Goal: Find specific page/section: Find specific page/section

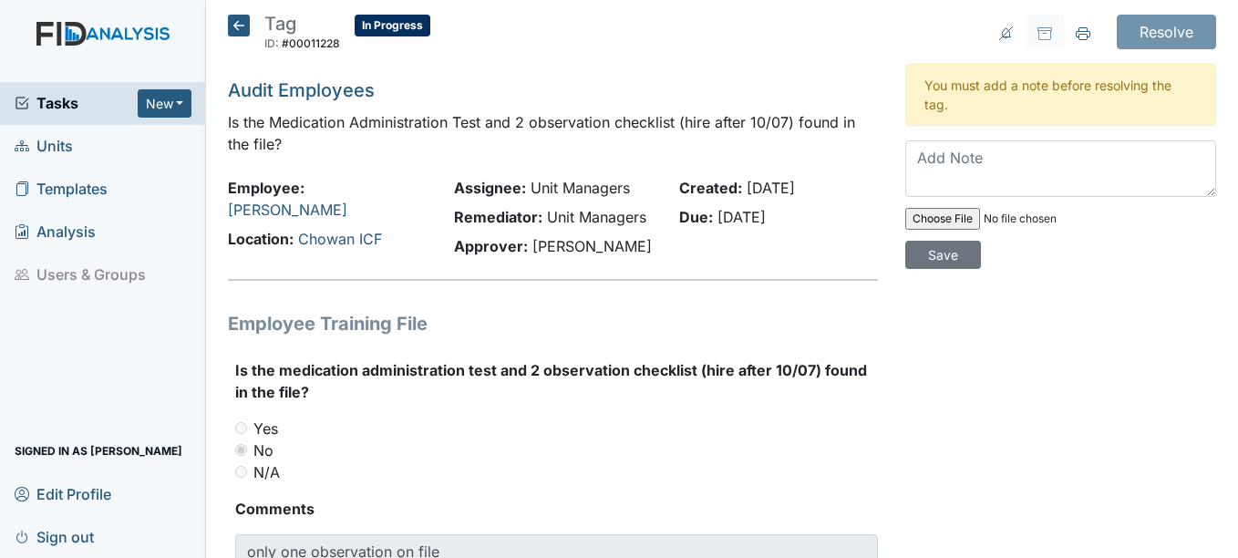
click at [246, 25] on icon at bounding box center [239, 26] width 22 height 22
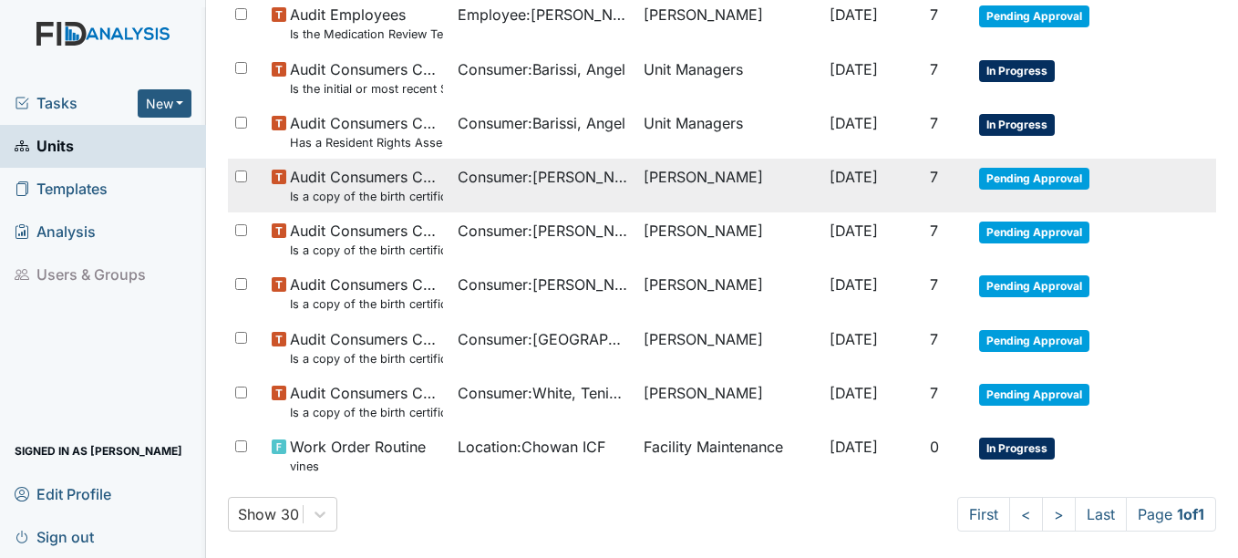
scroll to position [963, 0]
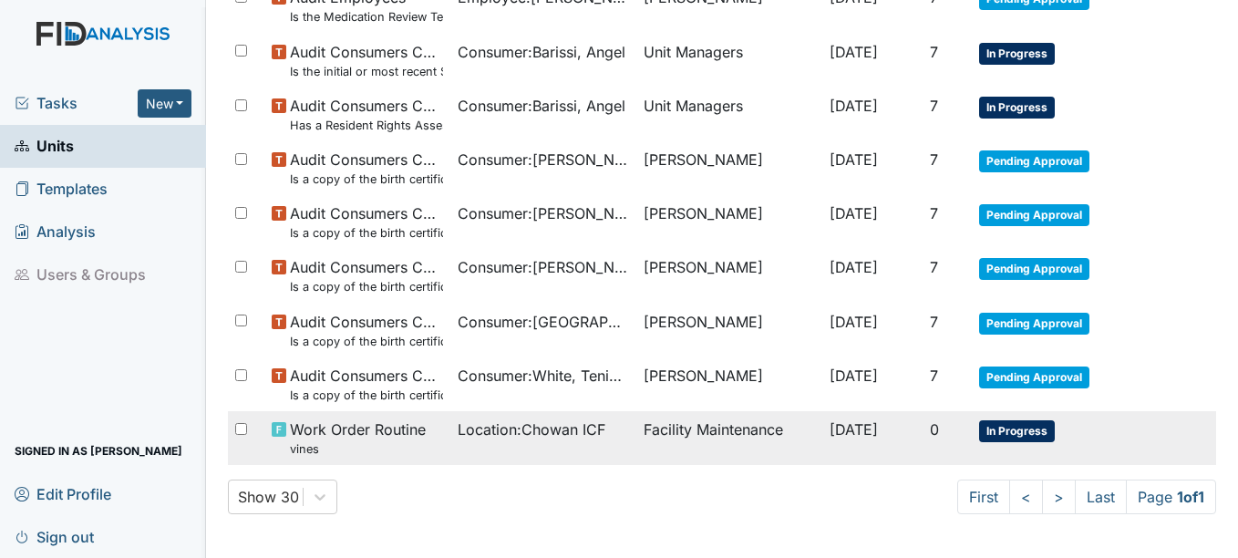
click at [1007, 434] on span "In Progress" at bounding box center [1017, 431] width 76 height 22
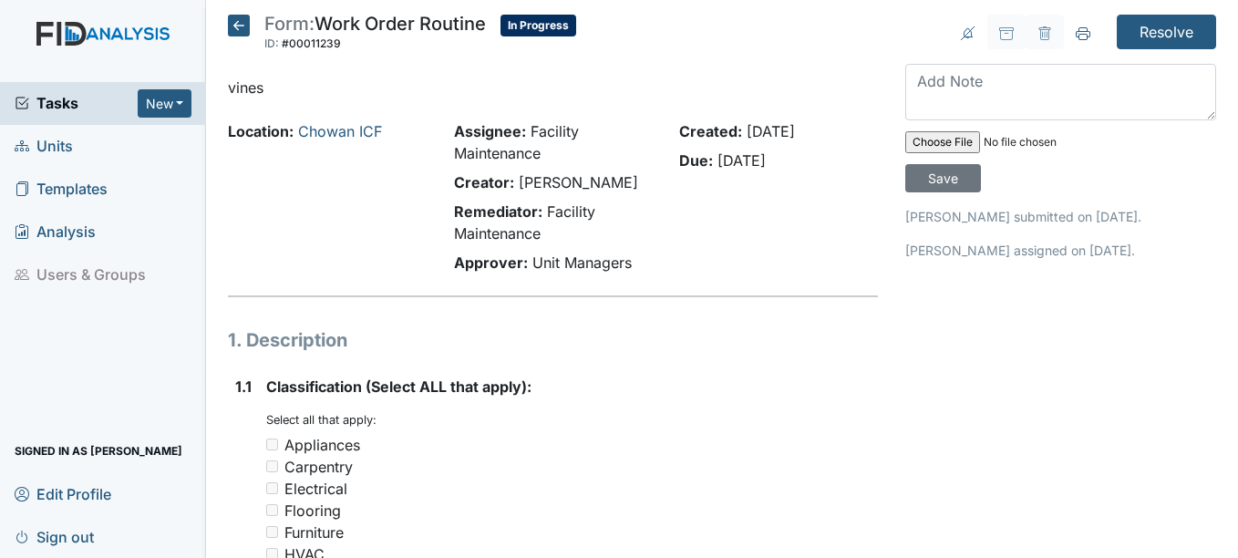
click at [240, 19] on icon at bounding box center [239, 26] width 22 height 22
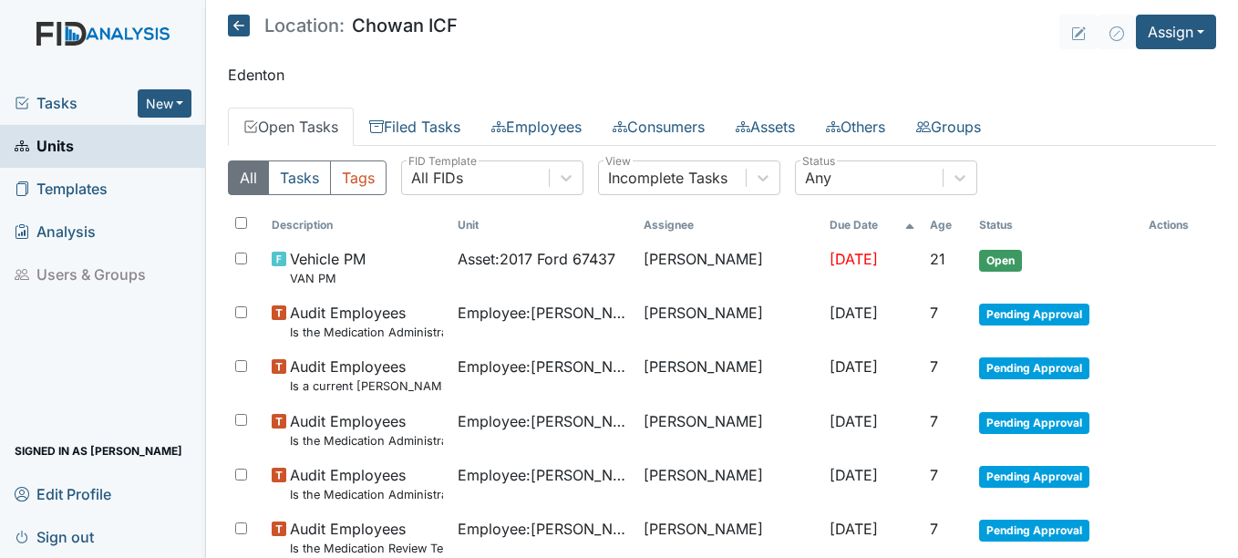
click at [250, 30] on icon at bounding box center [239, 26] width 22 height 22
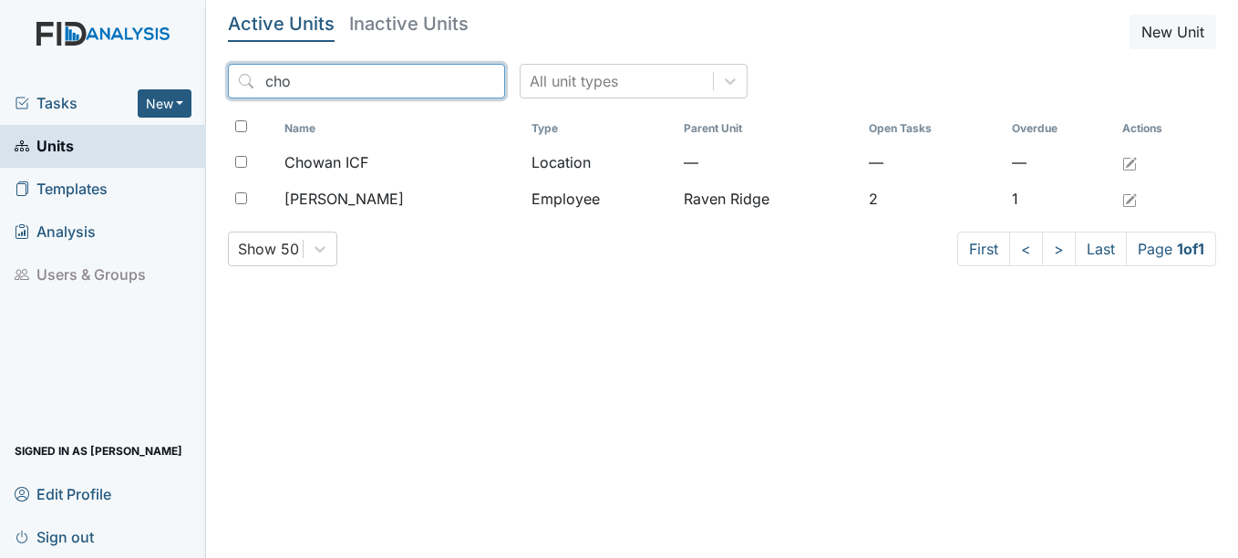
drag, startPoint x: 333, startPoint y: 78, endPoint x: 241, endPoint y: 84, distance: 92.3
click at [241, 84] on input "cho" at bounding box center [366, 81] width 277 height 35
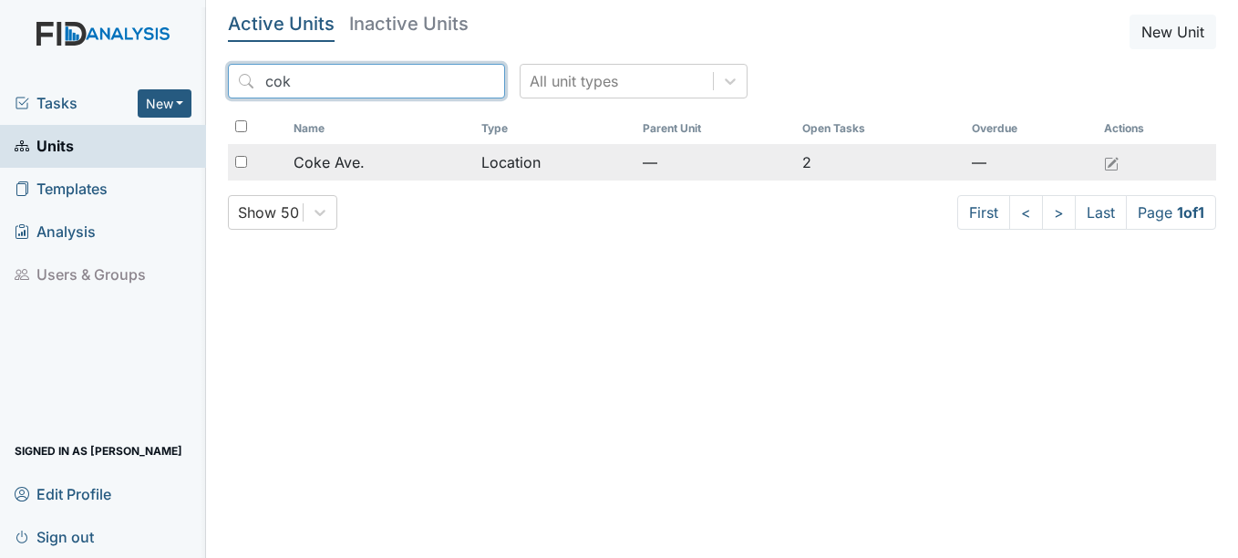
type input "cok"
click at [341, 168] on span "Coke Ave." at bounding box center [329, 162] width 71 height 22
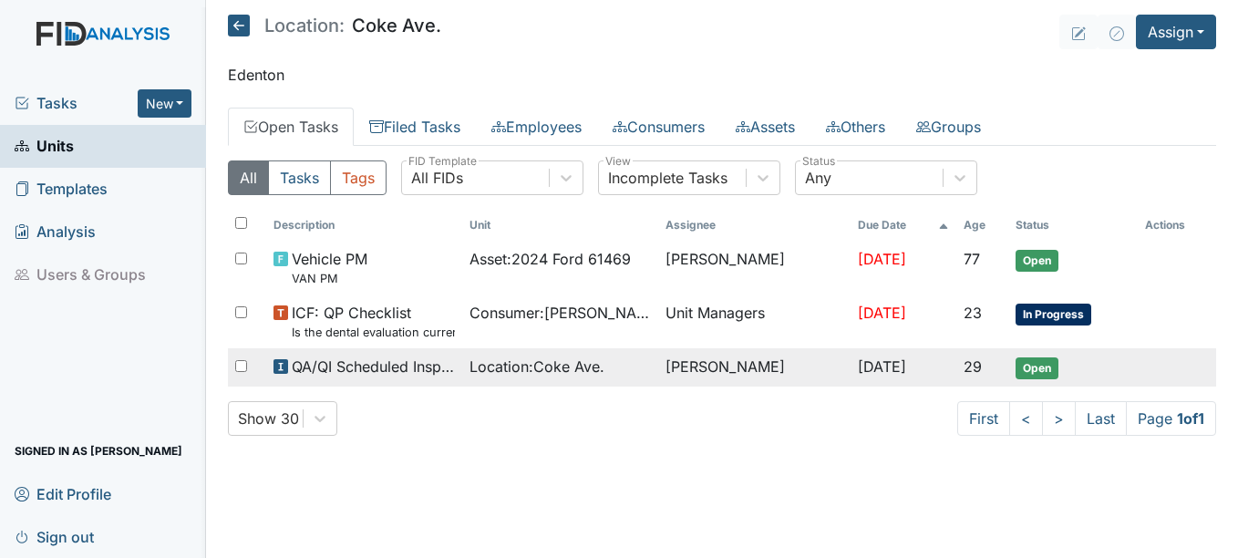
click at [1027, 371] on span "Open" at bounding box center [1037, 368] width 43 height 22
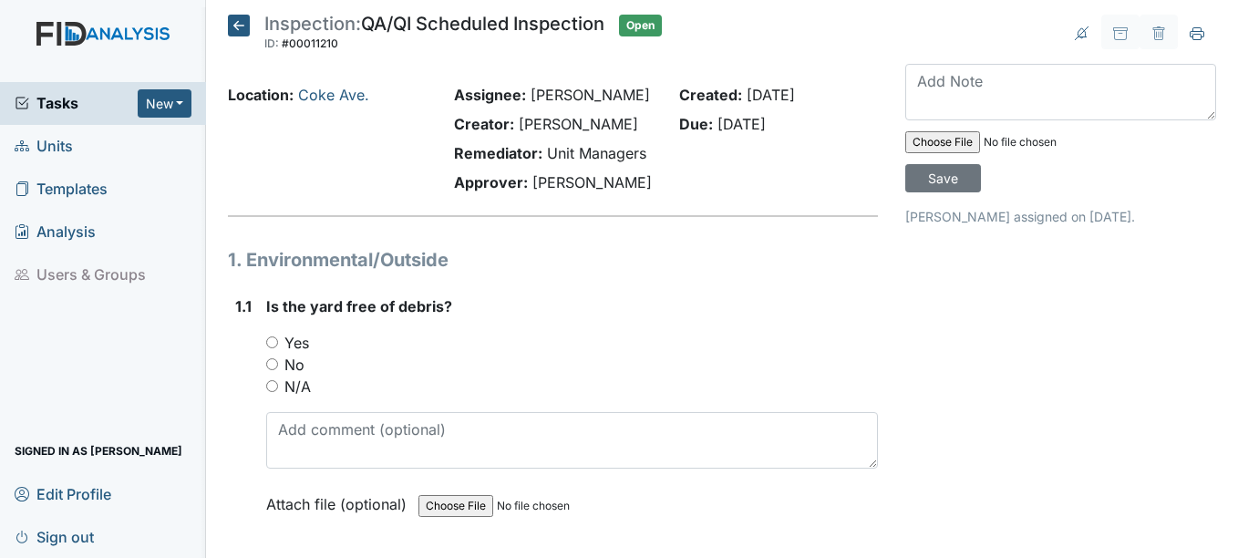
click at [232, 26] on icon at bounding box center [239, 26] width 22 height 22
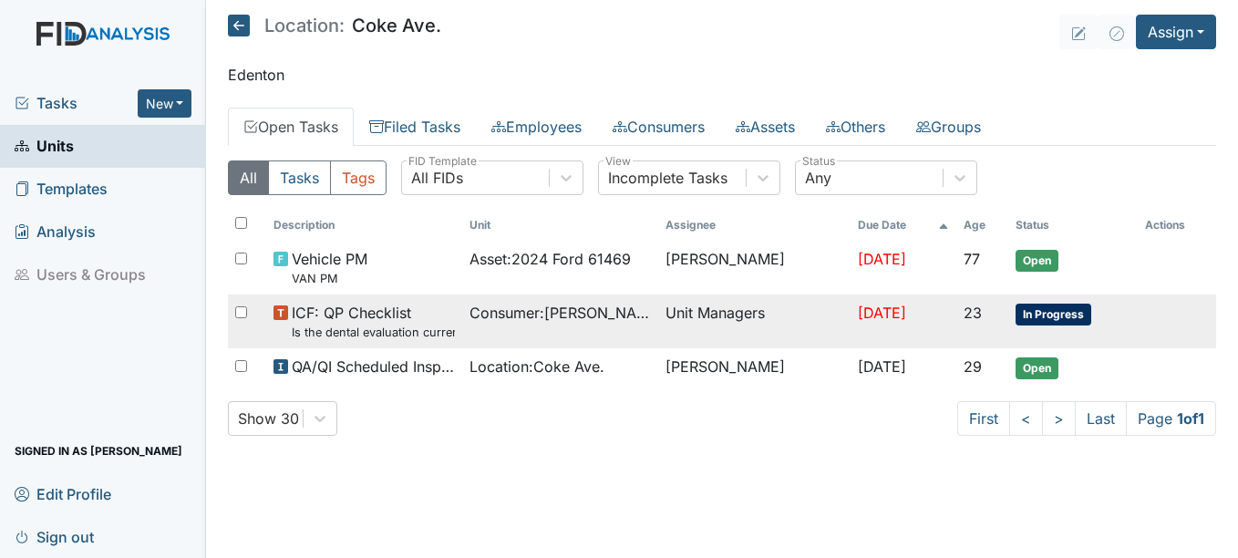
click at [1044, 311] on span "In Progress" at bounding box center [1054, 315] width 76 height 22
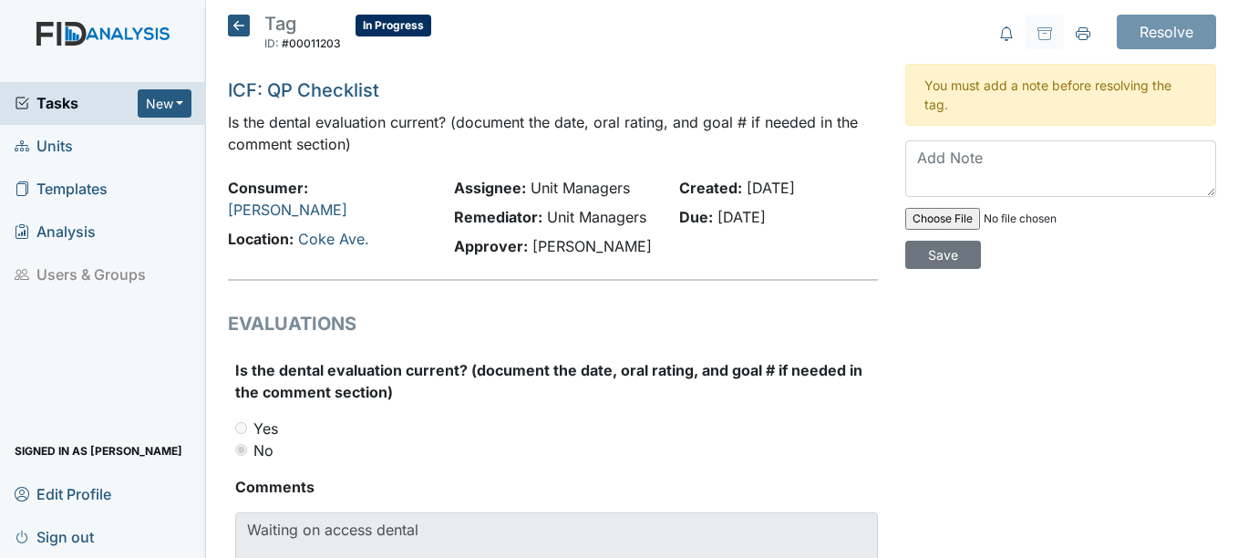
click at [235, 30] on icon at bounding box center [239, 26] width 22 height 22
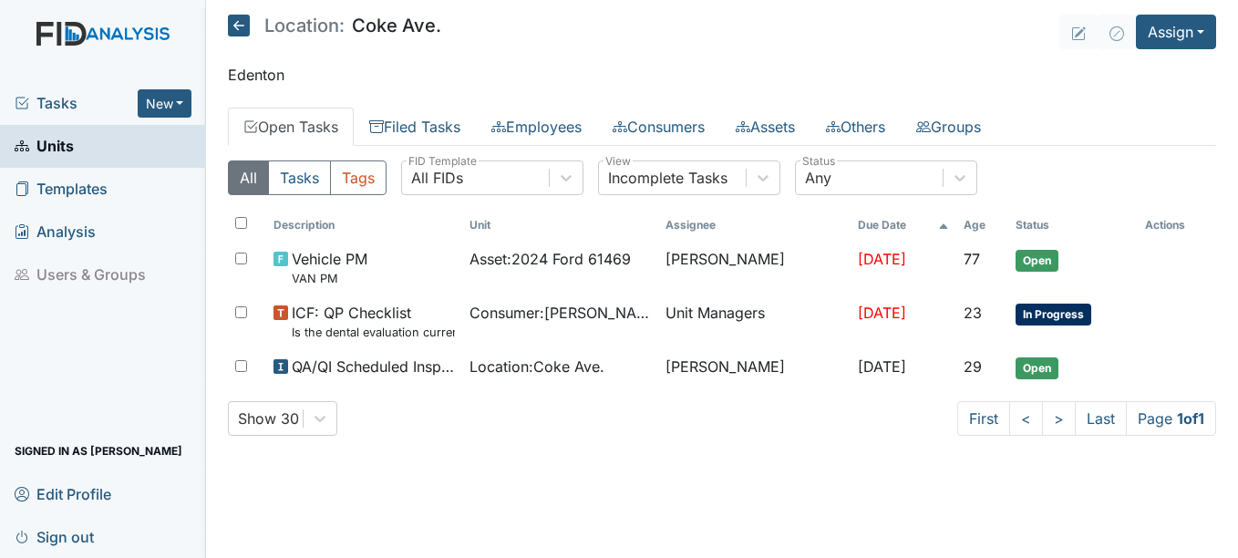
click at [235, 30] on icon at bounding box center [239, 26] width 22 height 22
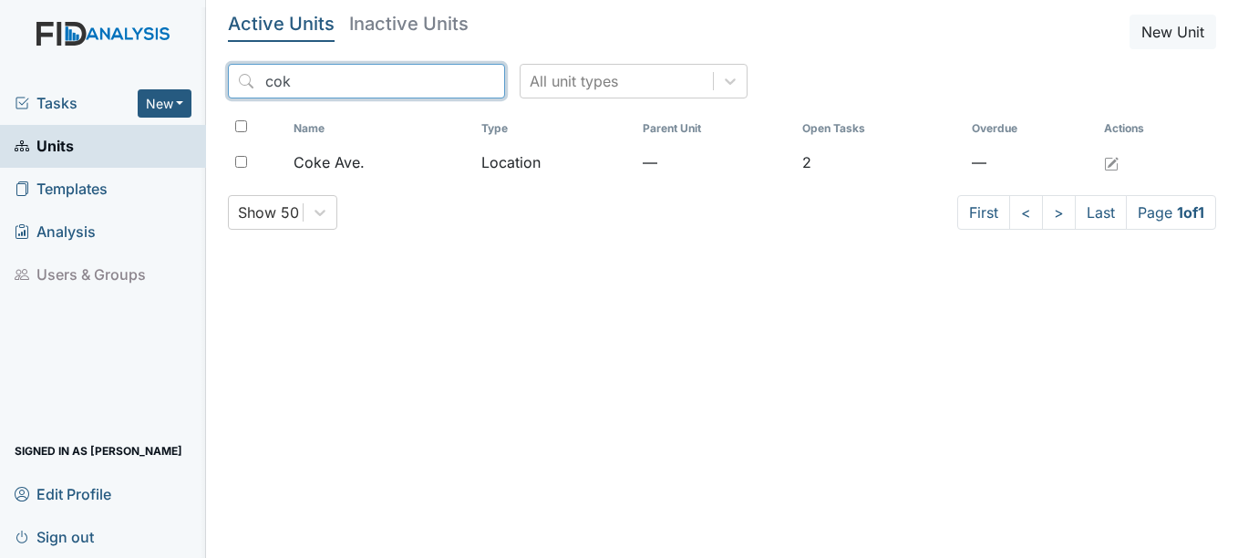
drag, startPoint x: 295, startPoint y: 89, endPoint x: 224, endPoint y: 78, distance: 72.0
click at [224, 78] on main "Active Units Inactive Units New Unit cok All unit types Name Type Parent Unit O…" at bounding box center [722, 279] width 1032 height 558
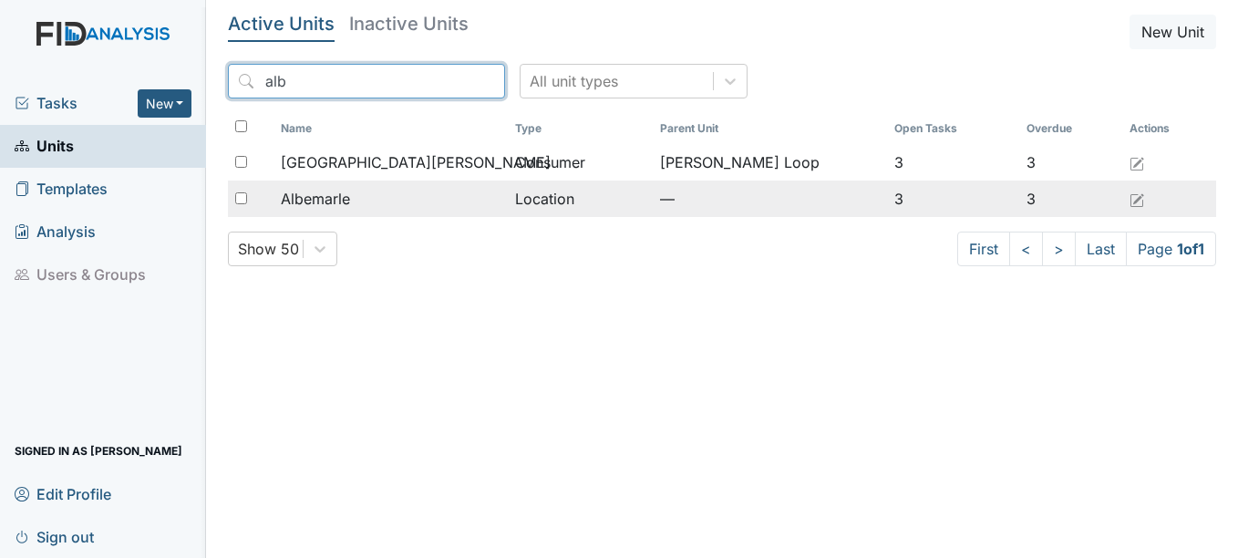
type input "alb"
click at [341, 192] on span "Albemarle" at bounding box center [315, 199] width 69 height 22
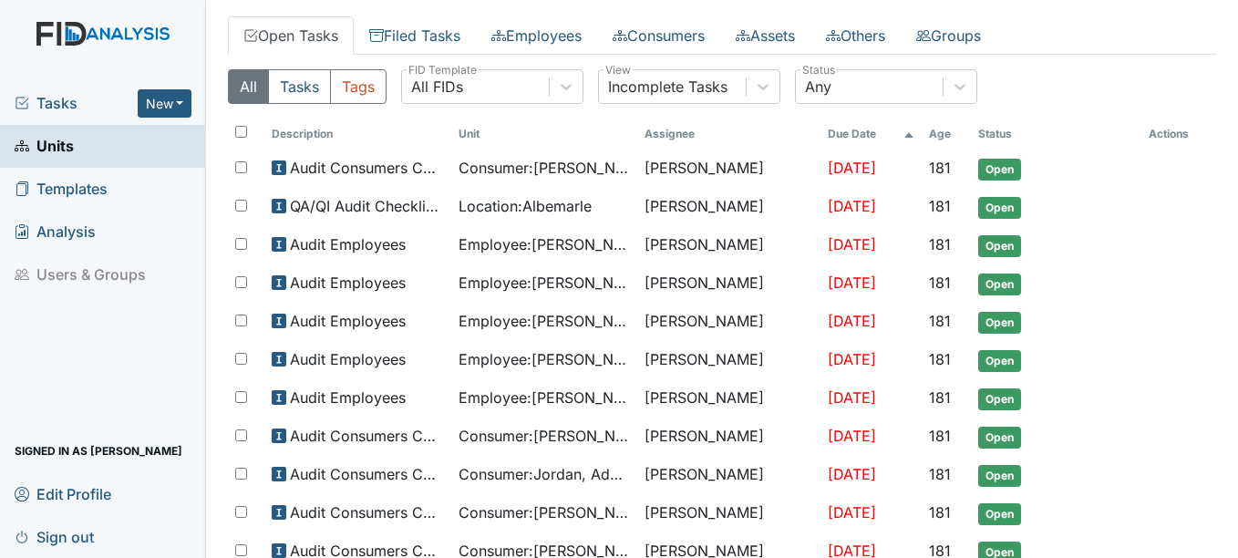
scroll to position [182, 0]
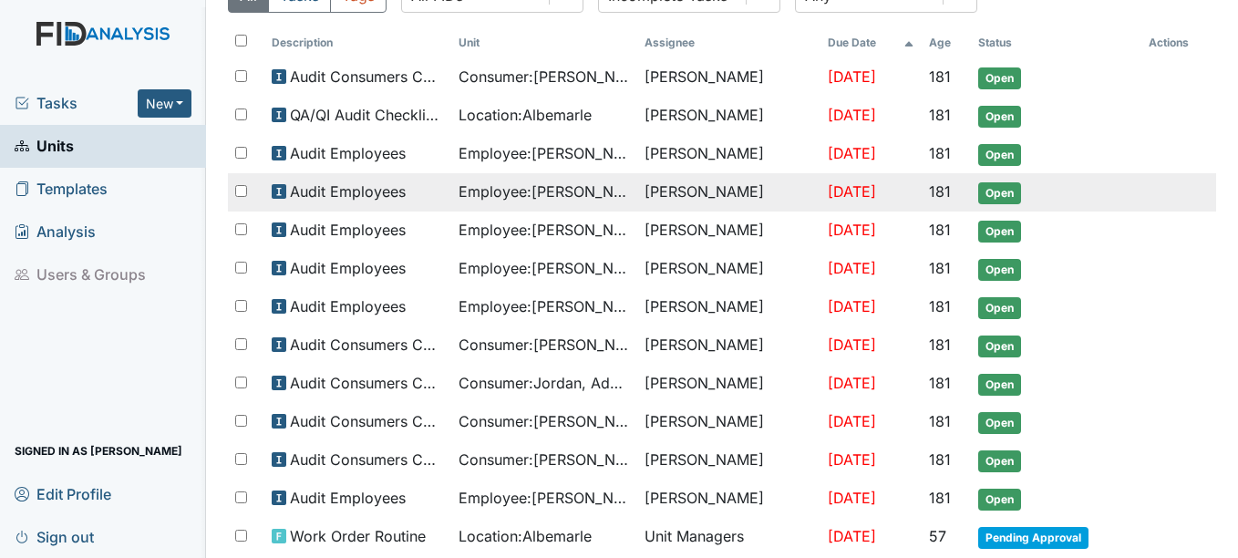
click at [993, 182] on span "Open" at bounding box center [1000, 193] width 43 height 22
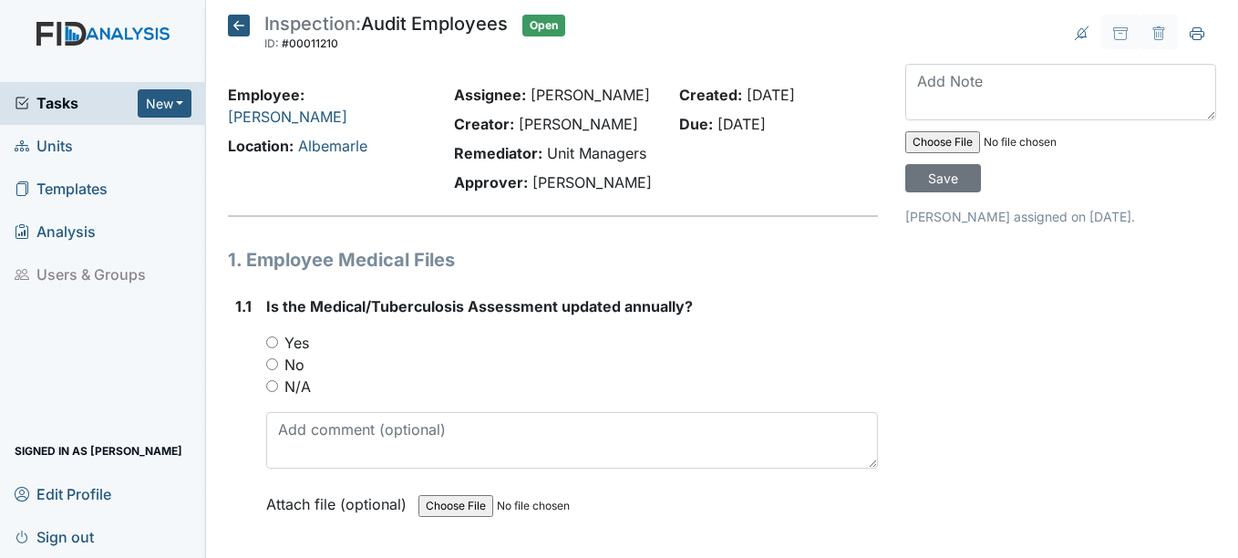
click at [242, 23] on icon at bounding box center [239, 26] width 22 height 22
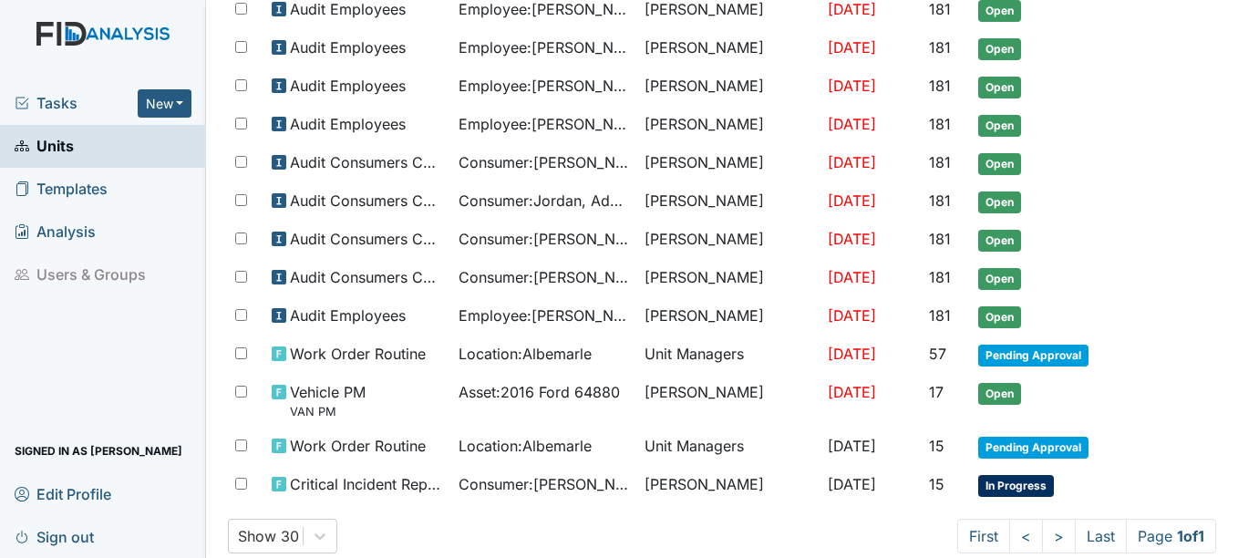
scroll to position [404, 0]
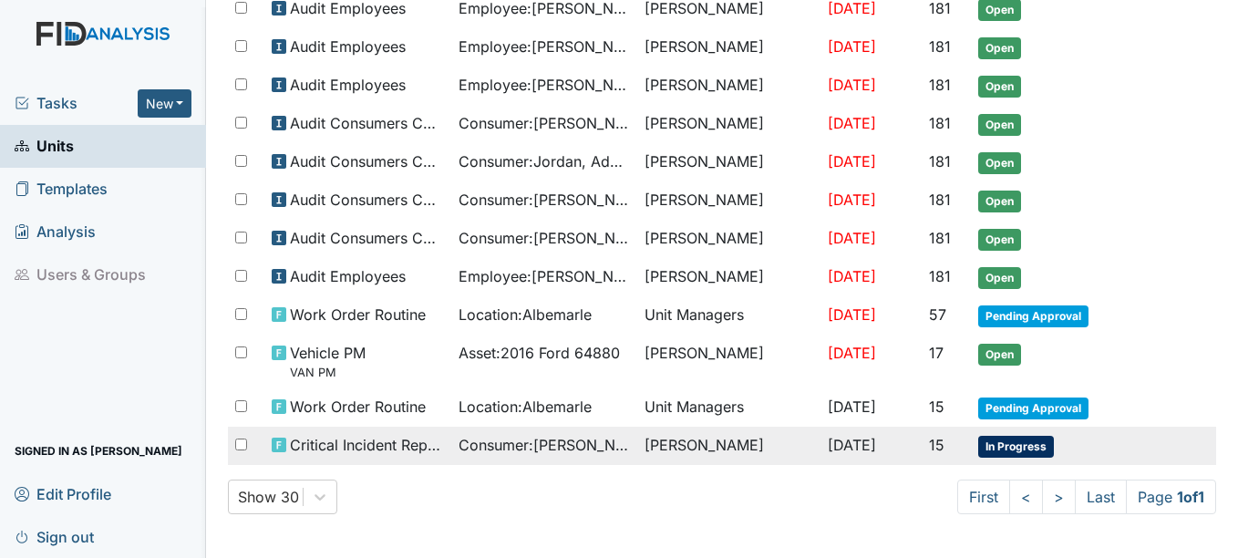
click at [1018, 451] on span "In Progress" at bounding box center [1017, 447] width 76 height 22
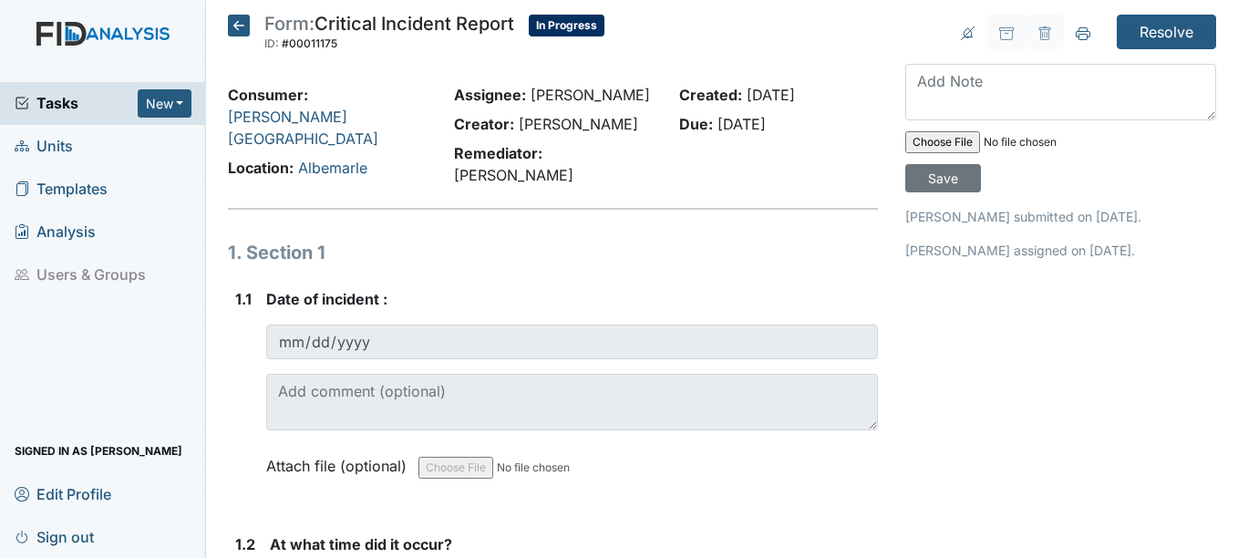
click at [250, 23] on icon at bounding box center [239, 26] width 22 height 22
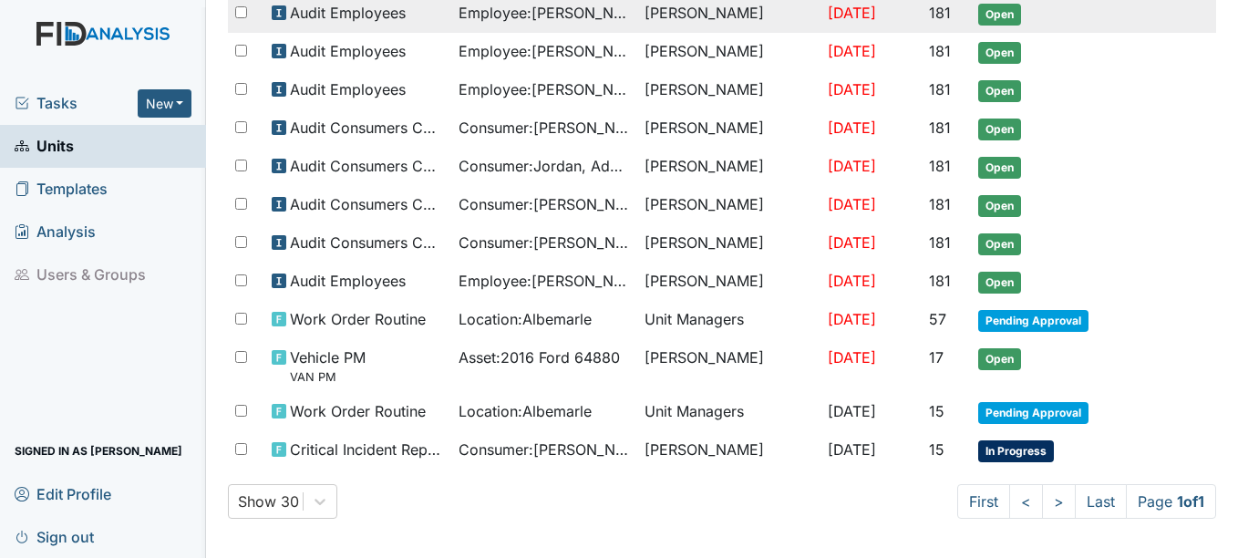
scroll to position [404, 0]
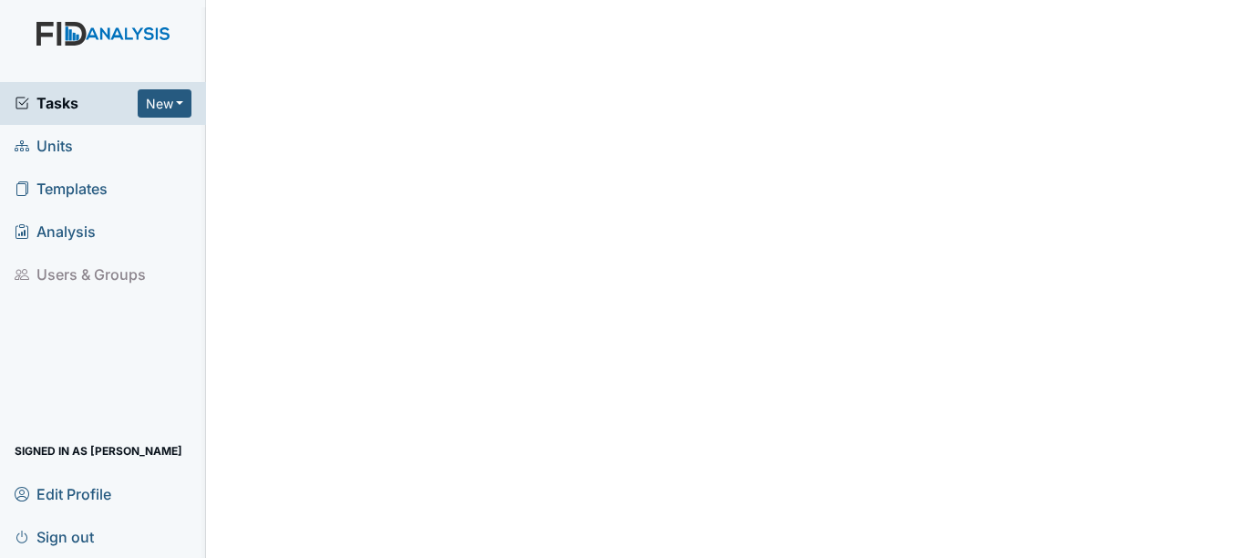
click at [46, 158] on span "Units" at bounding box center [44, 146] width 58 height 28
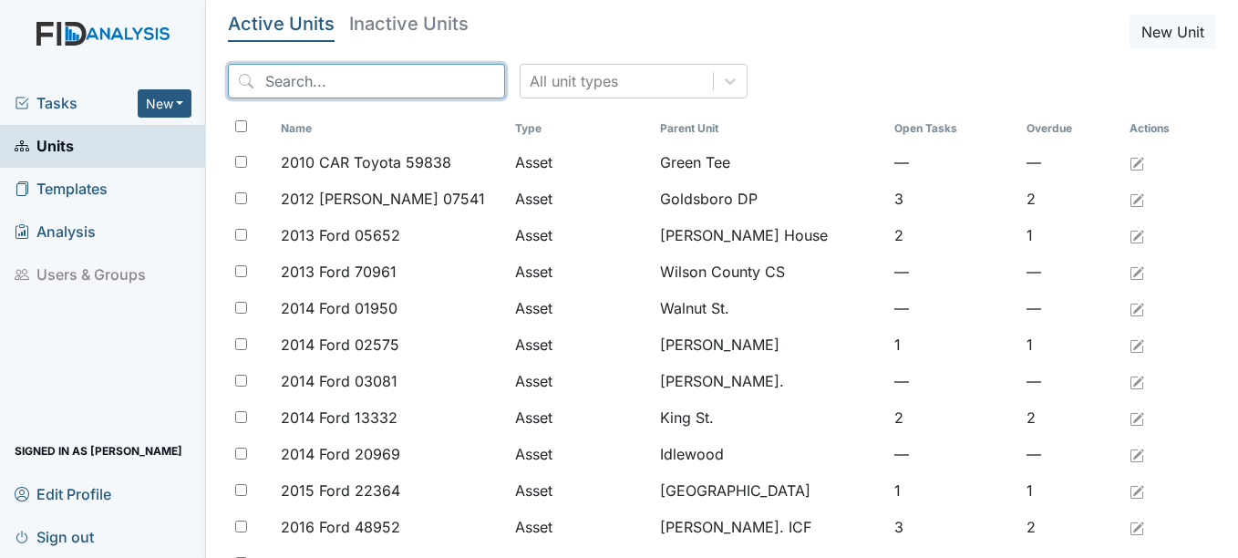
click at [357, 89] on input "search" at bounding box center [366, 81] width 277 height 35
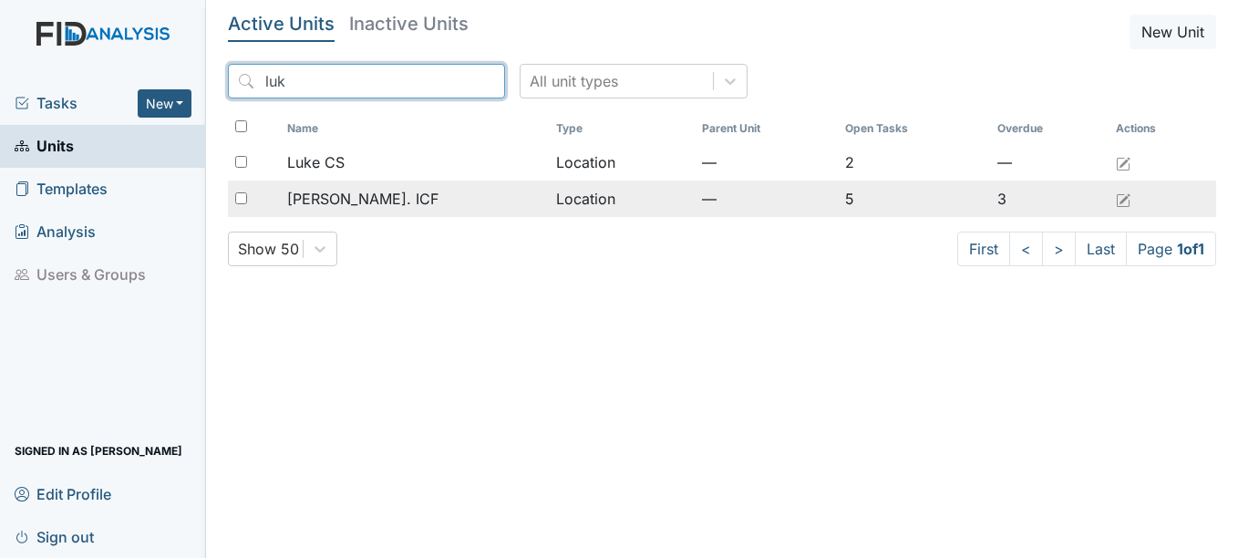
type input "luk"
click at [377, 193] on div "[PERSON_NAME]. ICF" at bounding box center [414, 199] width 254 height 22
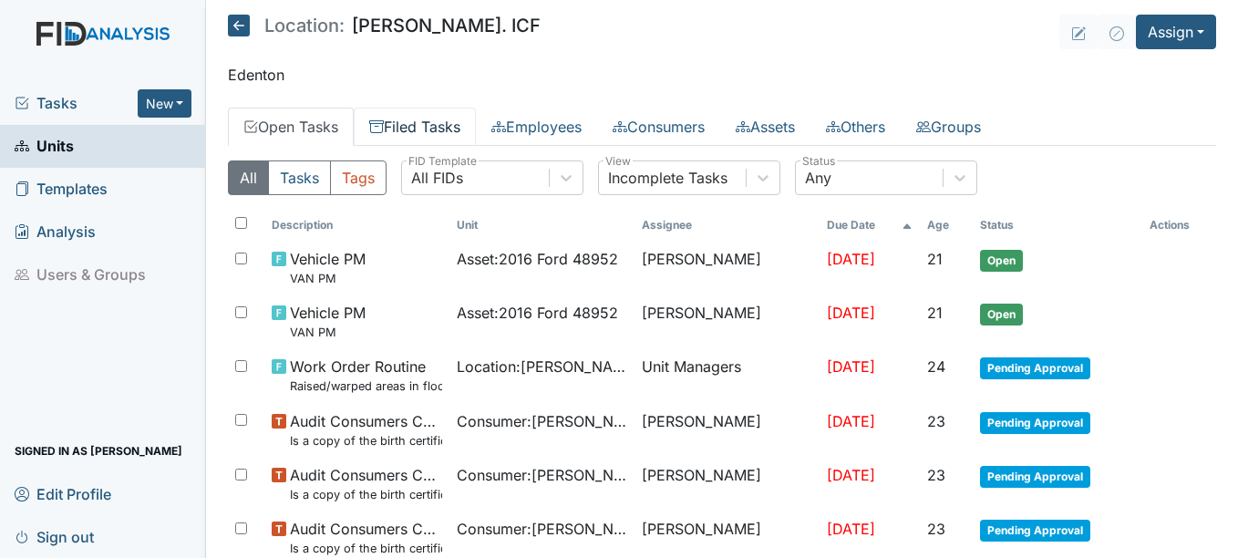
click at [427, 132] on link "Filed Tasks" at bounding box center [415, 127] width 122 height 38
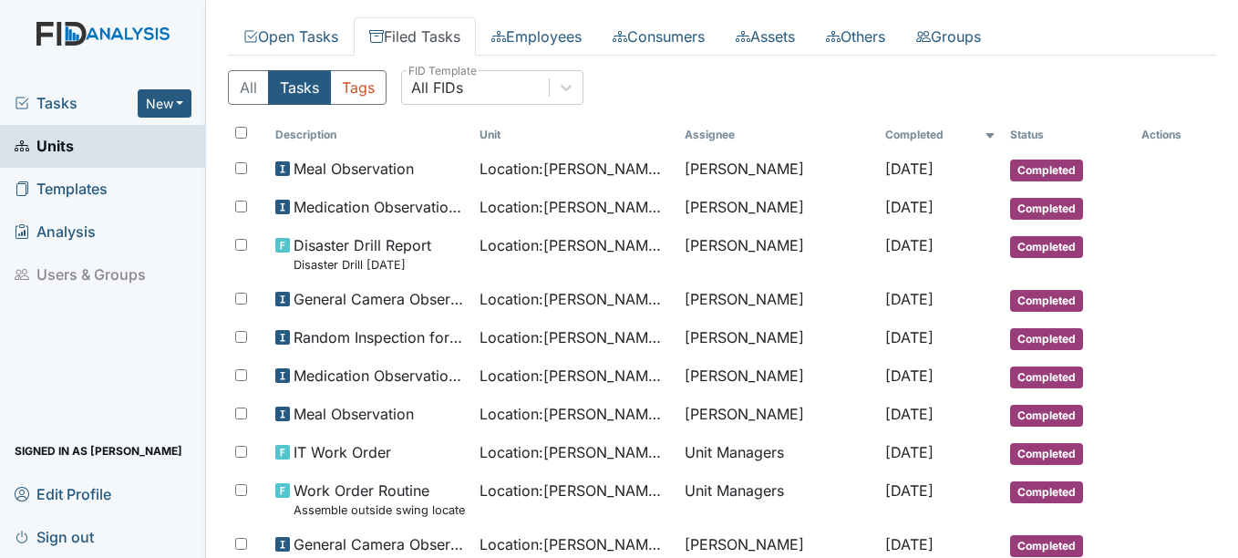
scroll to position [91, 0]
